Goal: Book appointment/travel/reservation

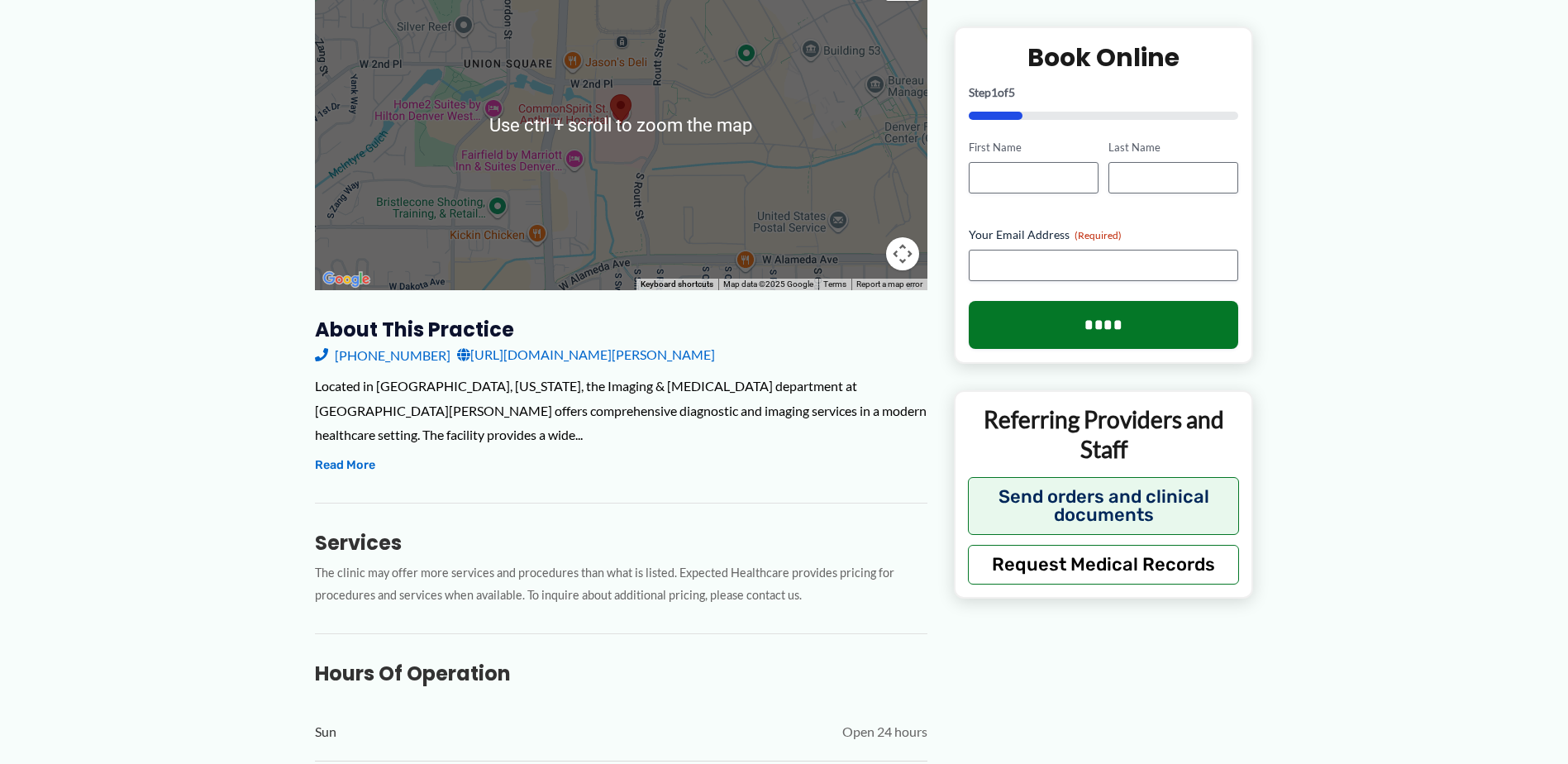
scroll to position [330, 0]
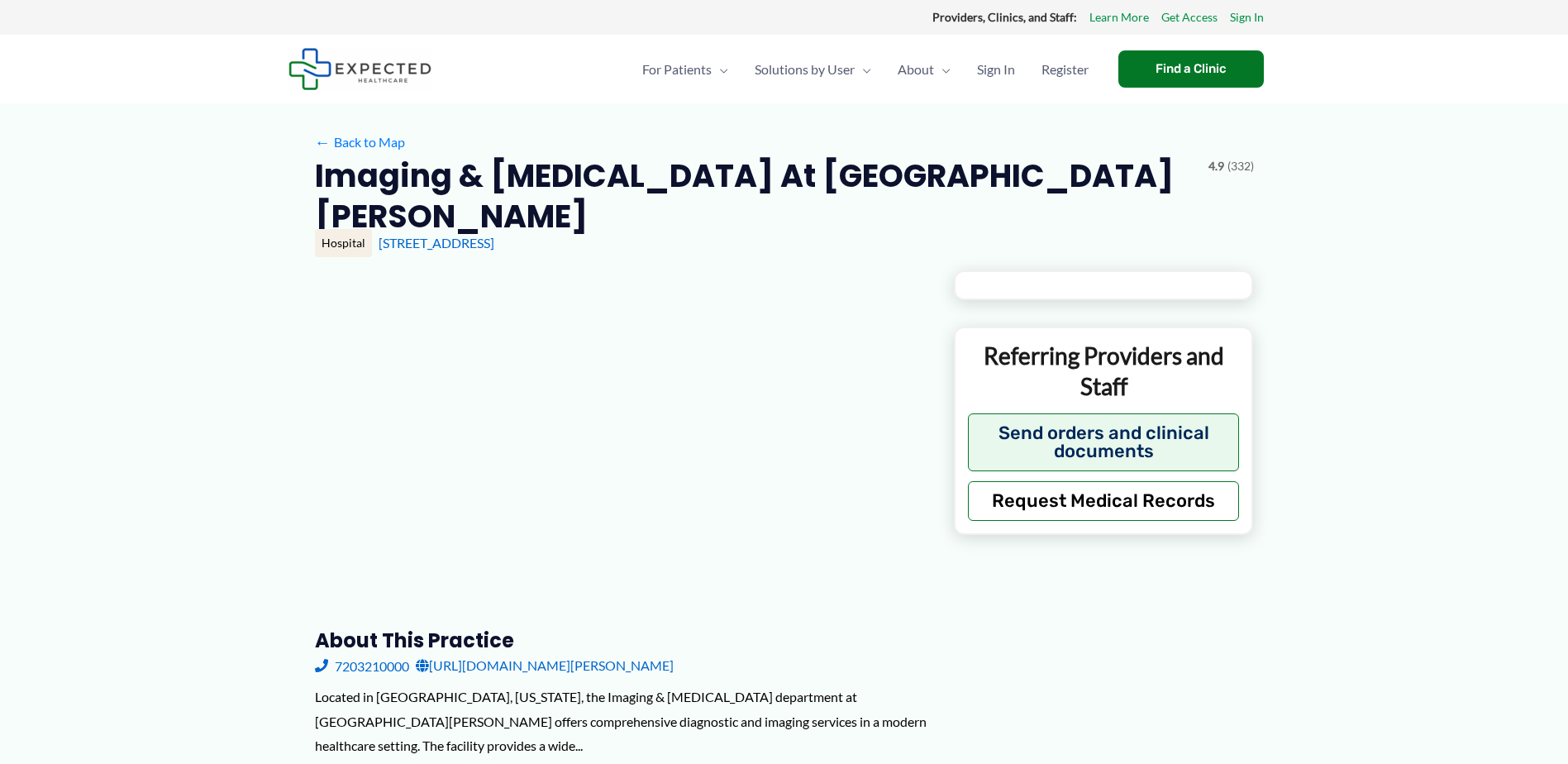
type input "**********"
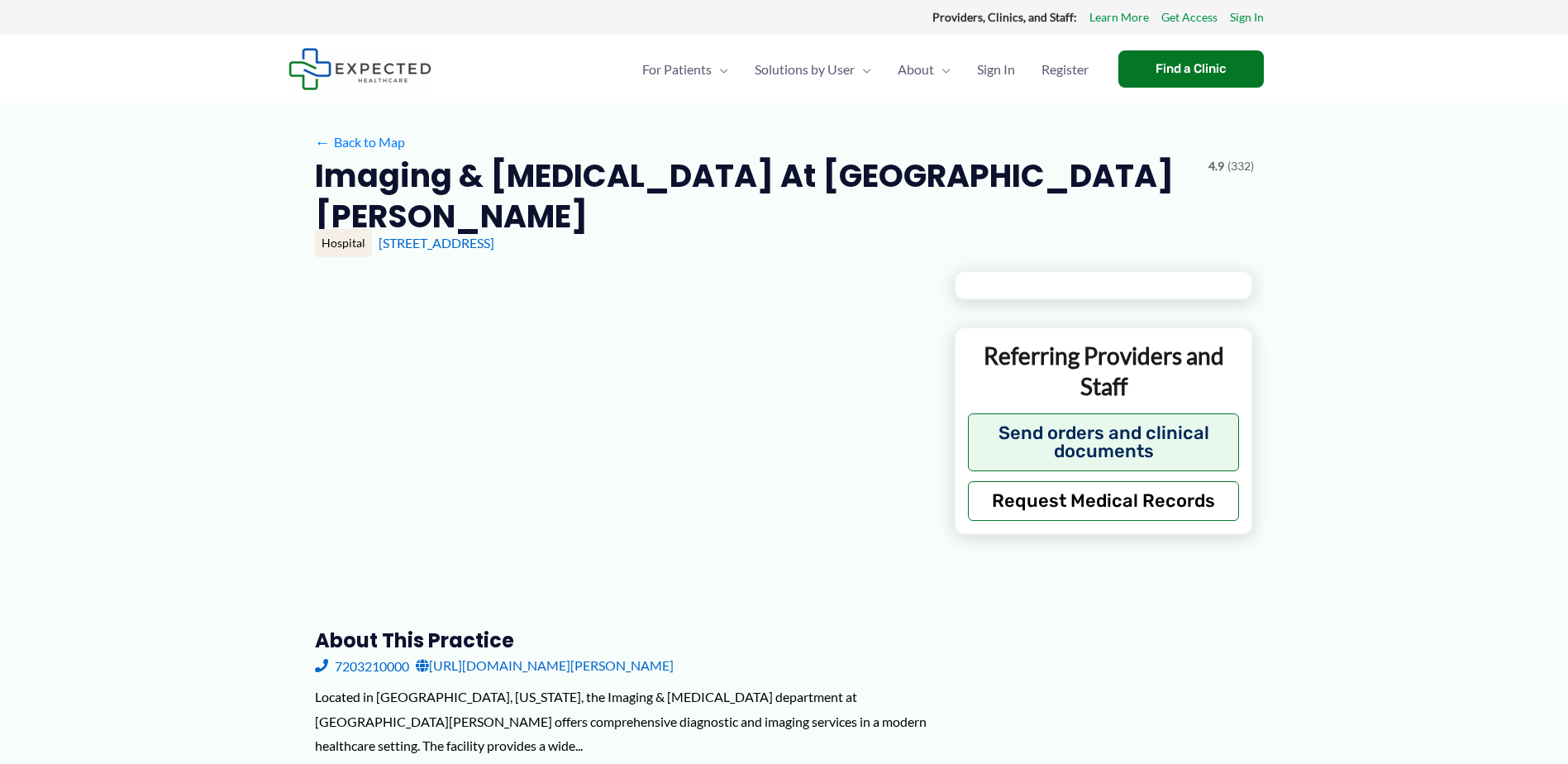
type input "**********"
